Goal: Transaction & Acquisition: Purchase product/service

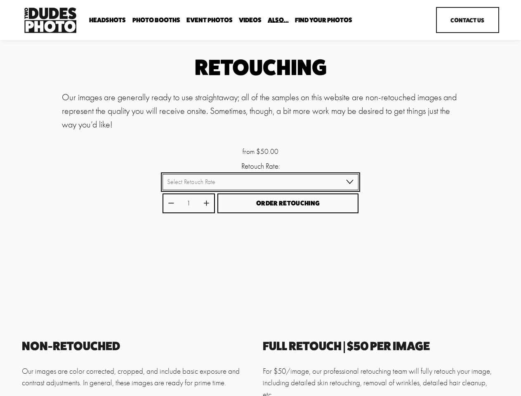
click at [260, 183] on select "Select Retouch Rate Individual Rate ($50/image) 4 Images ($150) 8 Images ($200)" at bounding box center [261, 182] width 196 height 16
select select "Individual Rate ($50/image)"
click at [163, 175] on select "Select Retouch Rate Individual Rate ($50/image) 4 Images ($150) 8 Images ($200)" at bounding box center [261, 182] width 196 height 16
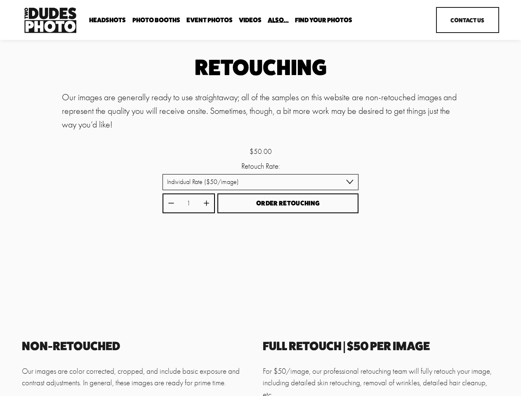
click at [206, 204] on icon "Increase quantity by 1" at bounding box center [206, 203] width 5 height 5
type input "2"
click at [288, 204] on span "Order Retouching" at bounding box center [288, 203] width 64 height 8
